Goal: Transaction & Acquisition: Subscribe to service/newsletter

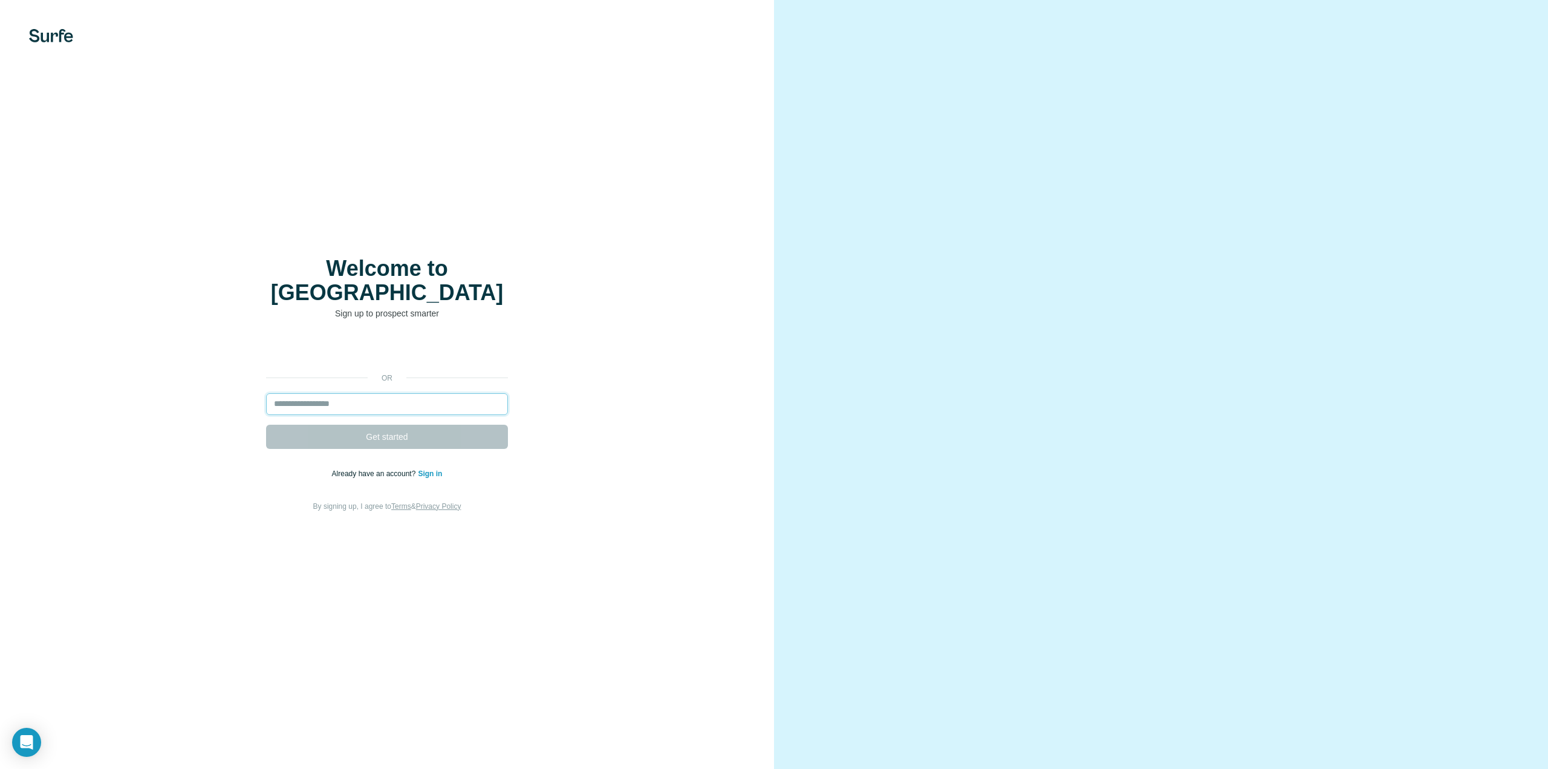
click at [283, 393] on input "email" at bounding box center [387, 404] width 242 height 22
drag, startPoint x: 283, startPoint y: 391, endPoint x: 273, endPoint y: 388, distance: 10.1
click at [273, 393] on input "email" at bounding box center [387, 404] width 242 height 22
click at [281, 393] on input "email" at bounding box center [387, 404] width 242 height 22
type input "**********"
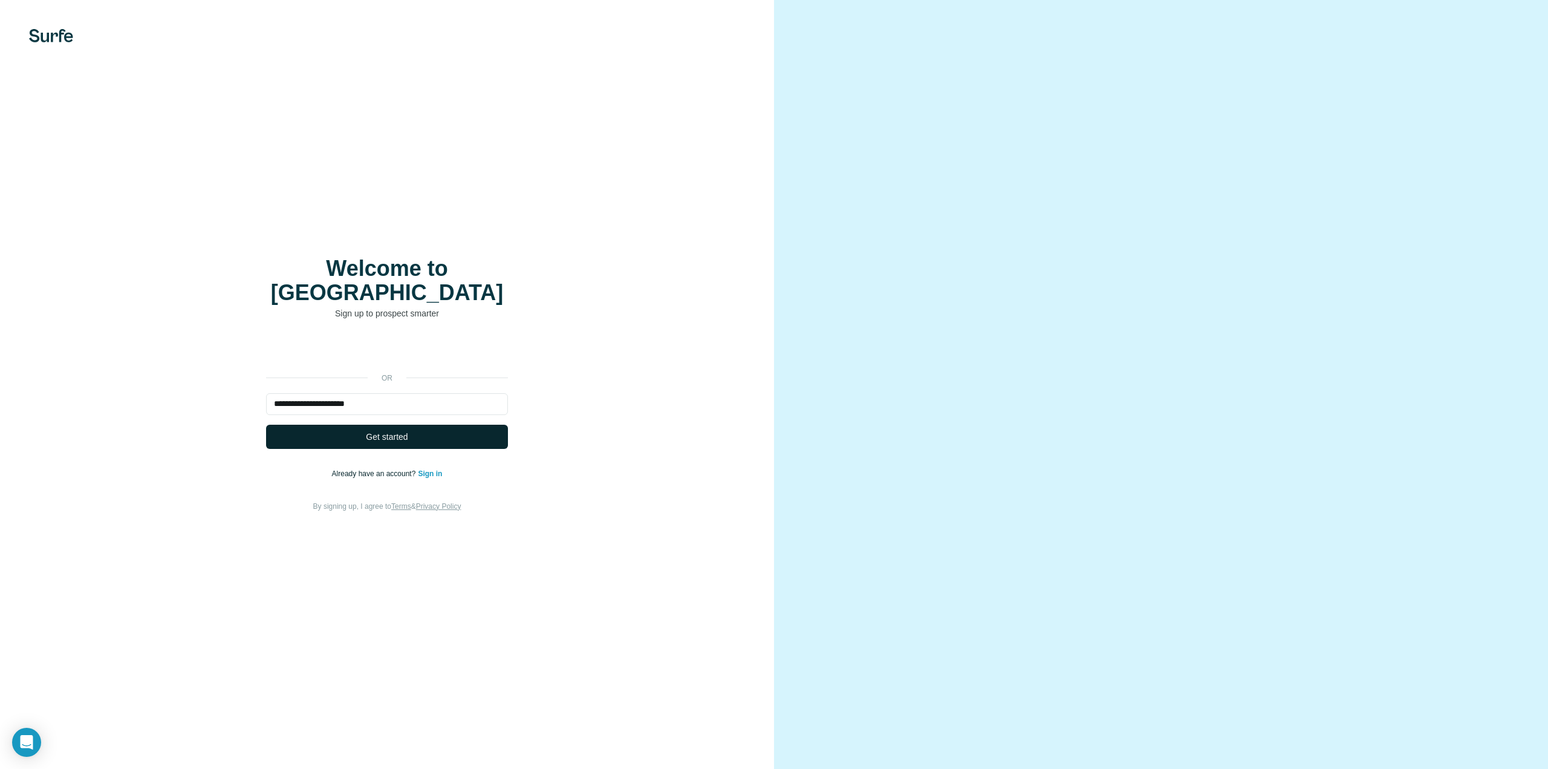
click at [379, 431] on span "Get started" at bounding box center [387, 437] width 42 height 12
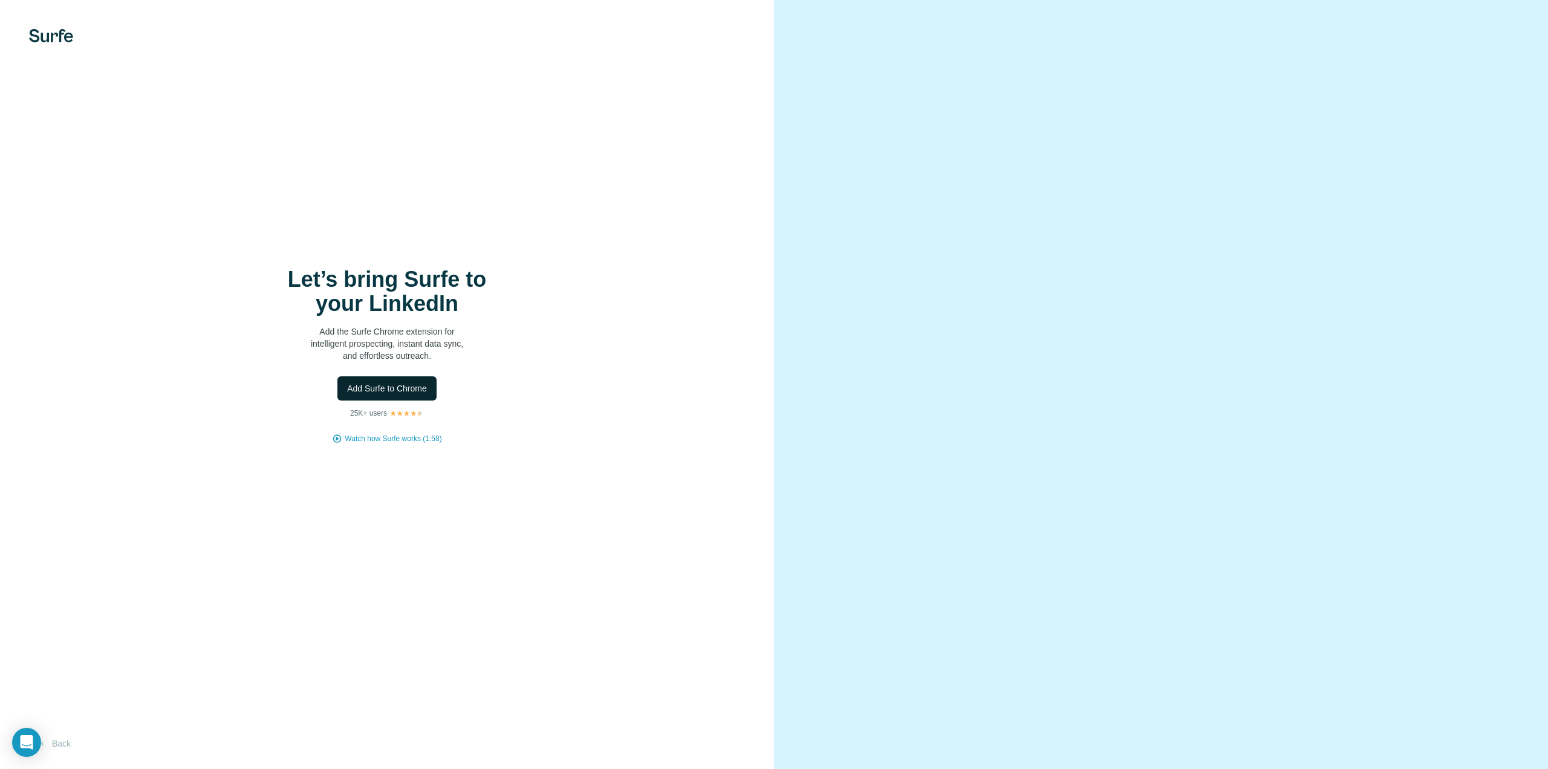
click at [386, 388] on span "Add Surfe to Chrome" at bounding box center [387, 388] width 80 height 12
click at [60, 743] on button "Back" at bounding box center [54, 743] width 50 height 22
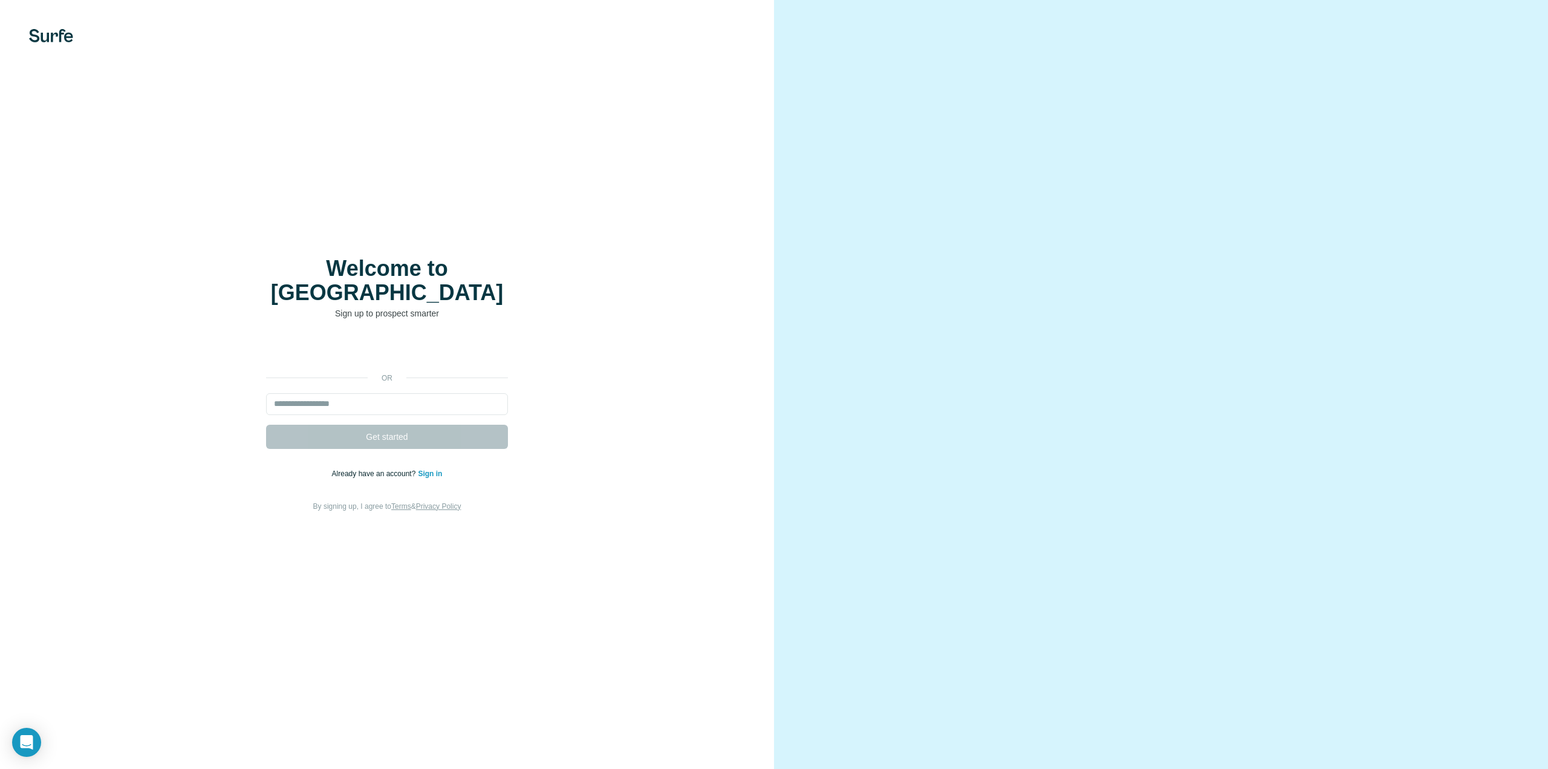
click at [429, 469] on link "Sign in" at bounding box center [430, 473] width 24 height 8
click at [428, 469] on link "Sign in" at bounding box center [430, 473] width 24 height 8
click at [357, 393] on input "email" at bounding box center [387, 404] width 242 height 22
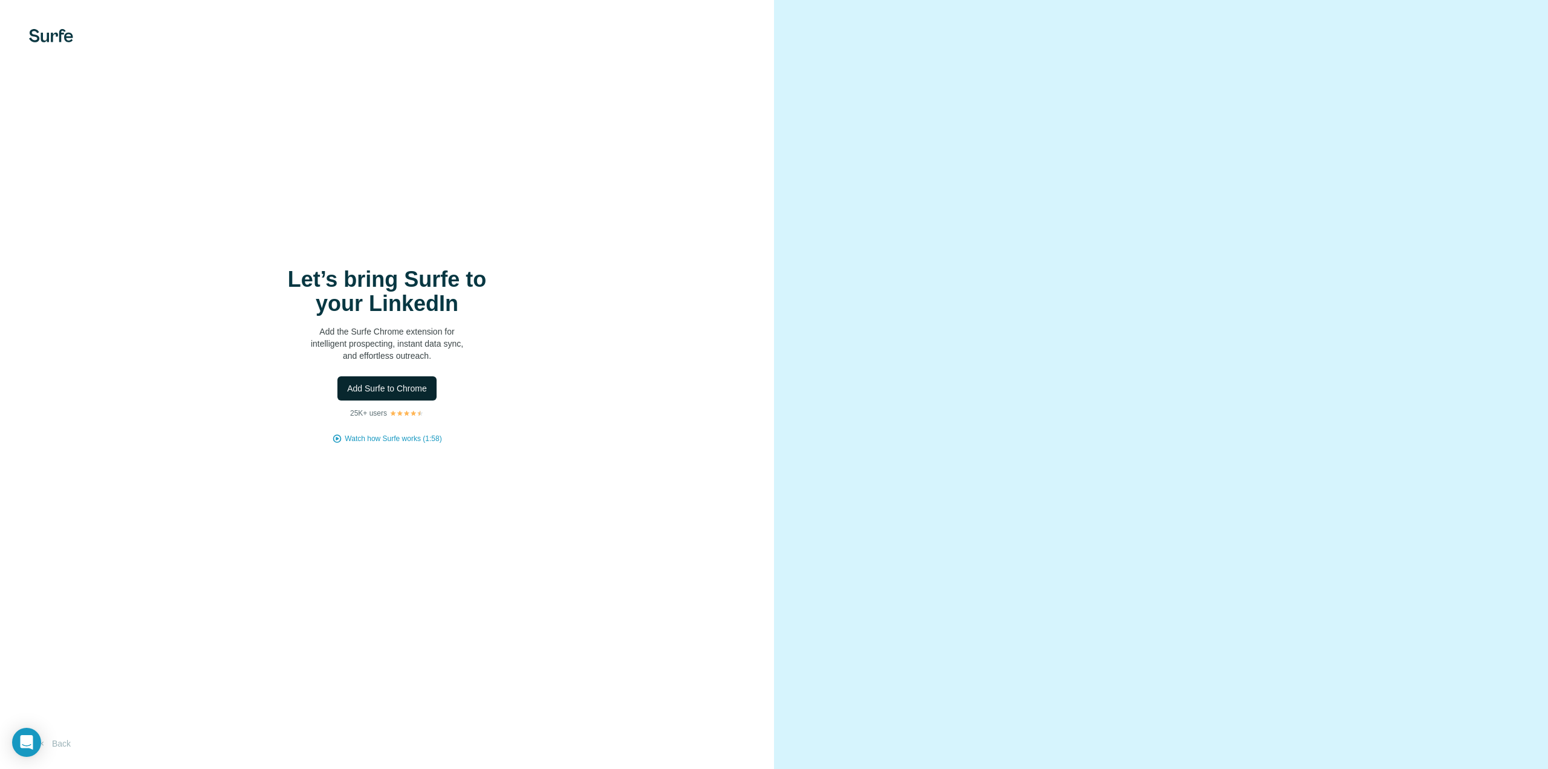
click at [389, 388] on span "Add Surfe to Chrome" at bounding box center [387, 388] width 80 height 12
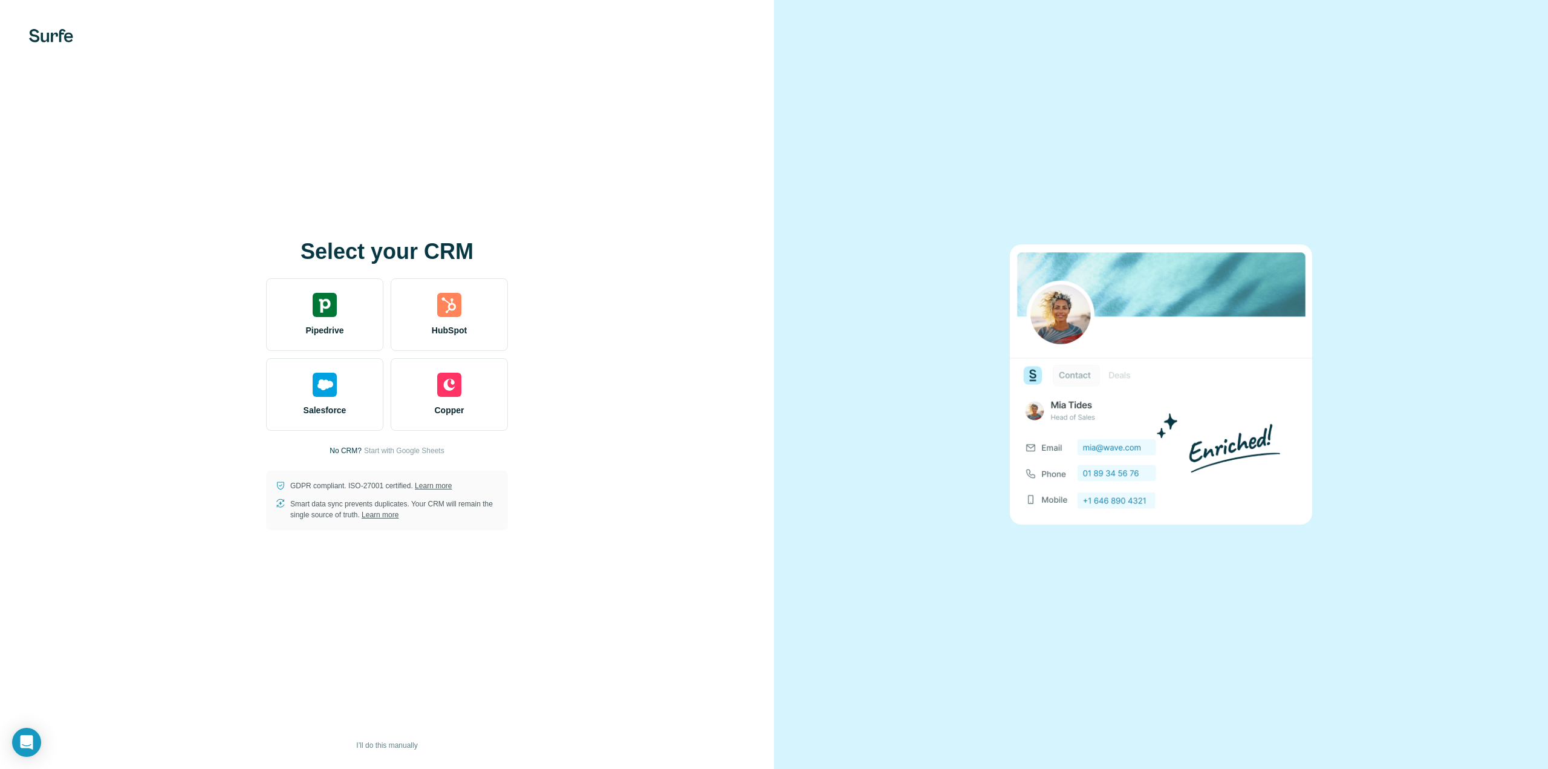
click at [1125, 86] on div at bounding box center [1161, 384] width 774 height 769
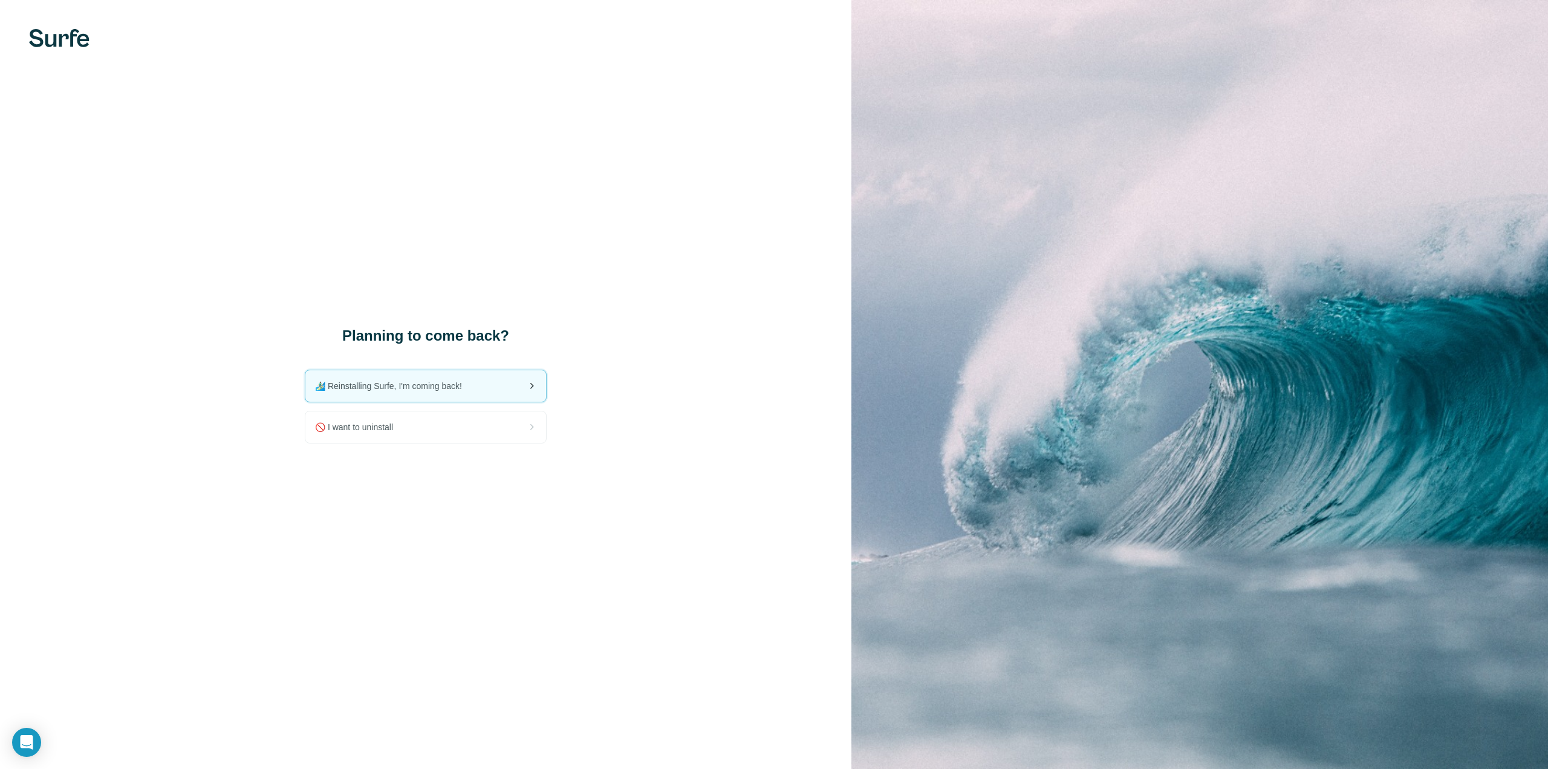
click at [379, 384] on span "🏄🏻‍♂️ Reinstalling Surfe, I'm coming back!" at bounding box center [393, 386] width 157 height 12
